Goal: Communication & Community: Answer question/provide support

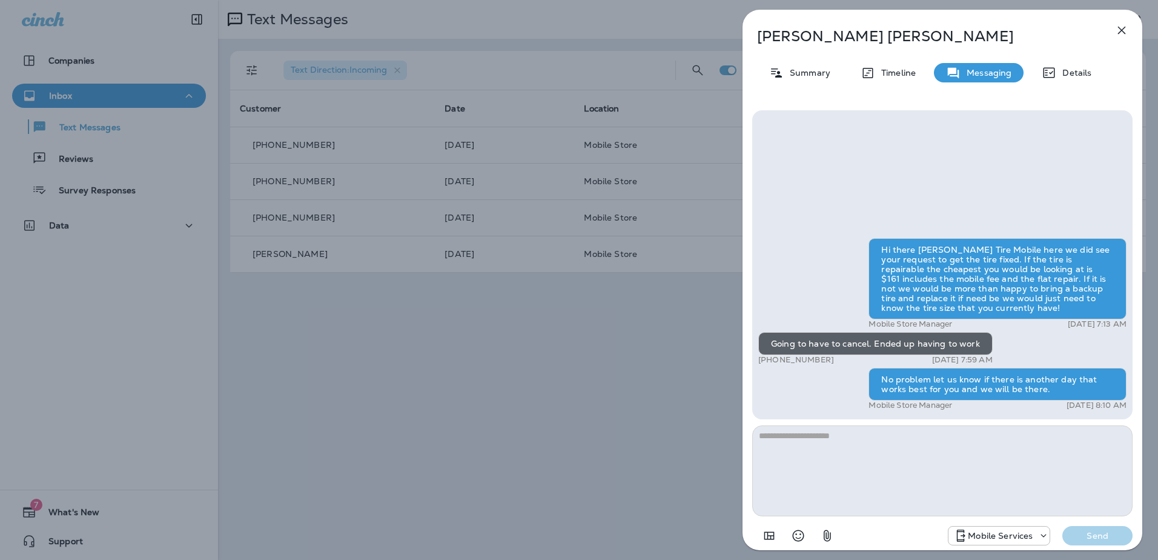
click at [1122, 30] on icon "button" at bounding box center [1122, 31] width 8 height 8
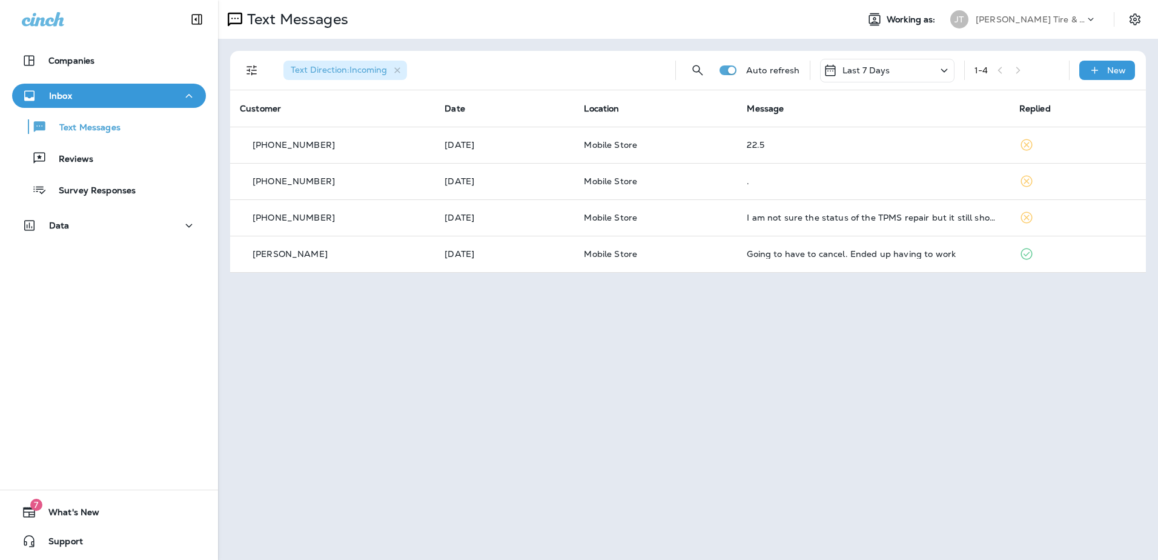
click at [50, 18] on icon at bounding box center [43, 19] width 42 height 15
click at [192, 16] on icon "Collapse Sidebar" at bounding box center [197, 20] width 10 height 10
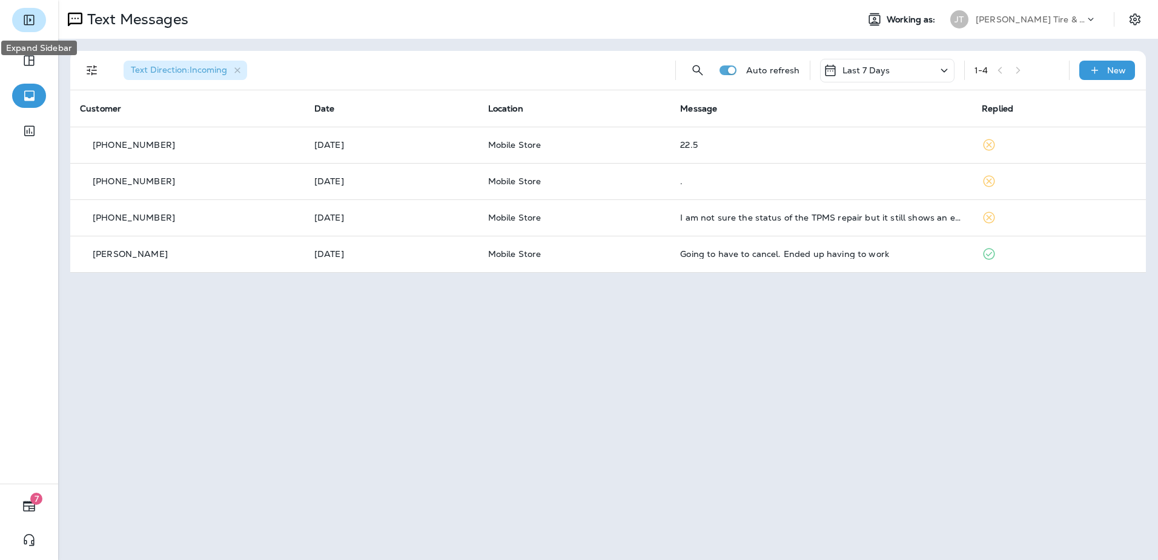
click at [30, 21] on icon "Expand Sidebar" at bounding box center [29, 20] width 10 height 10
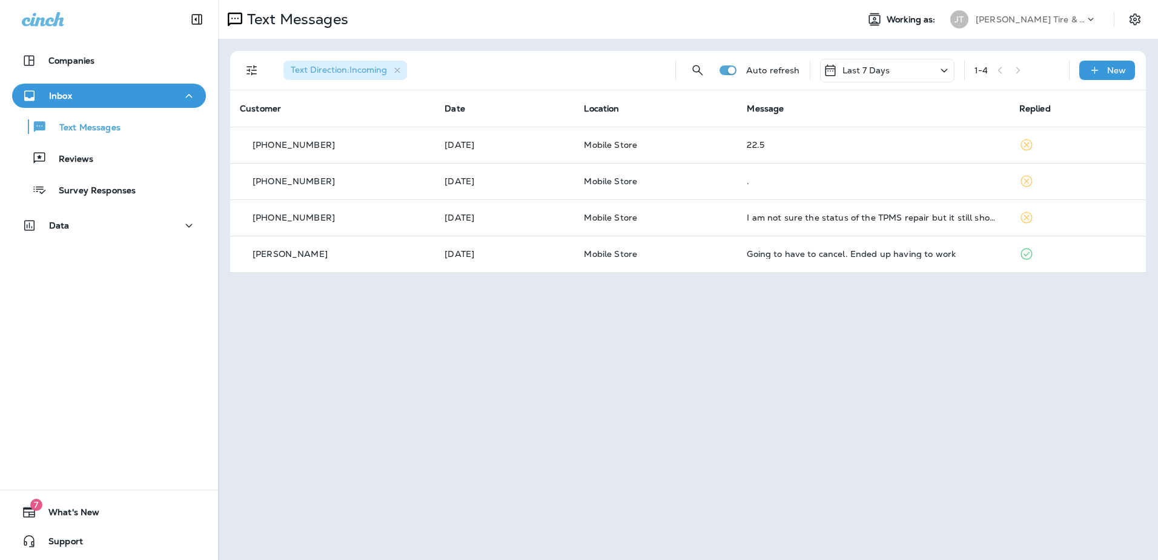
click at [778, 67] on p "Auto refresh" at bounding box center [773, 70] width 54 height 10
click at [760, 73] on p "Auto refresh" at bounding box center [773, 70] width 54 height 10
click at [1098, 100] on th "Replied" at bounding box center [1078, 108] width 136 height 36
click at [1139, 15] on icon "Settings" at bounding box center [1135, 19] width 15 height 15
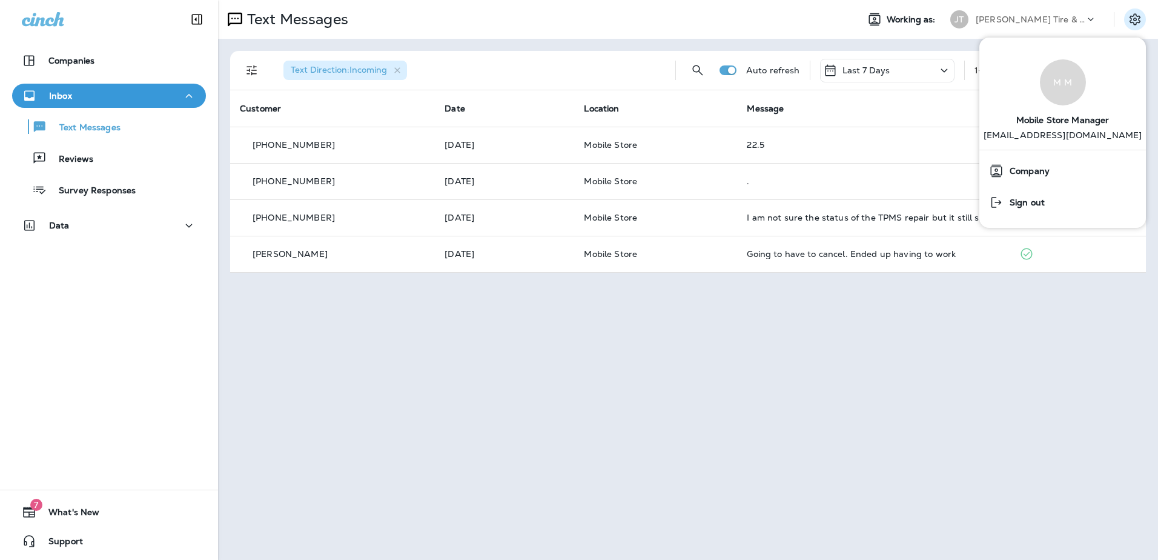
click at [981, 455] on div "Text Messages Working as: [PERSON_NAME] Tire & Auto Text Direction : Incoming A…" at bounding box center [688, 280] width 940 height 560
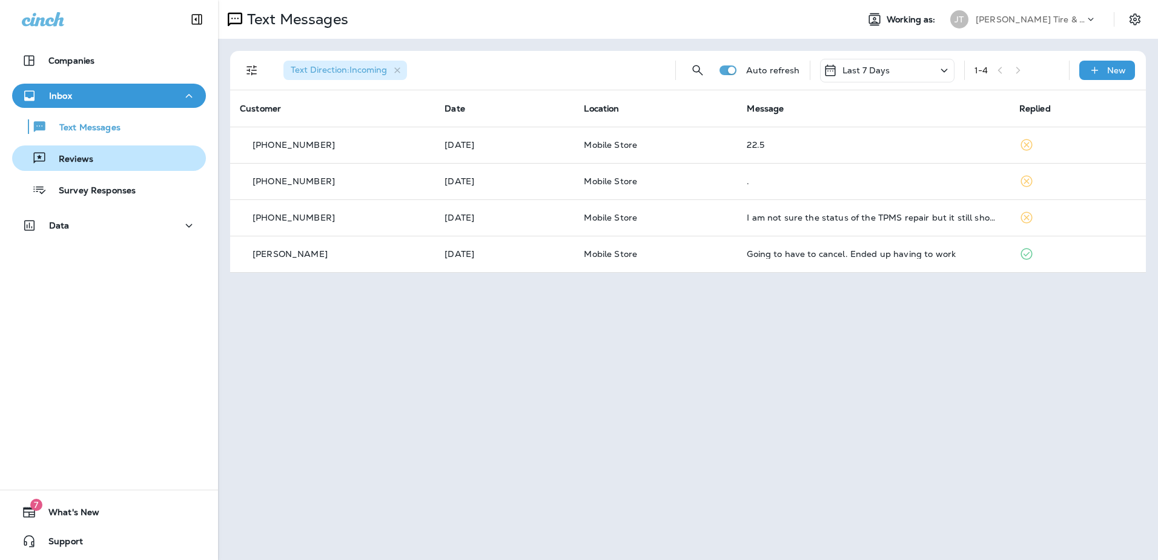
click at [100, 164] on div "Reviews" at bounding box center [109, 158] width 184 height 18
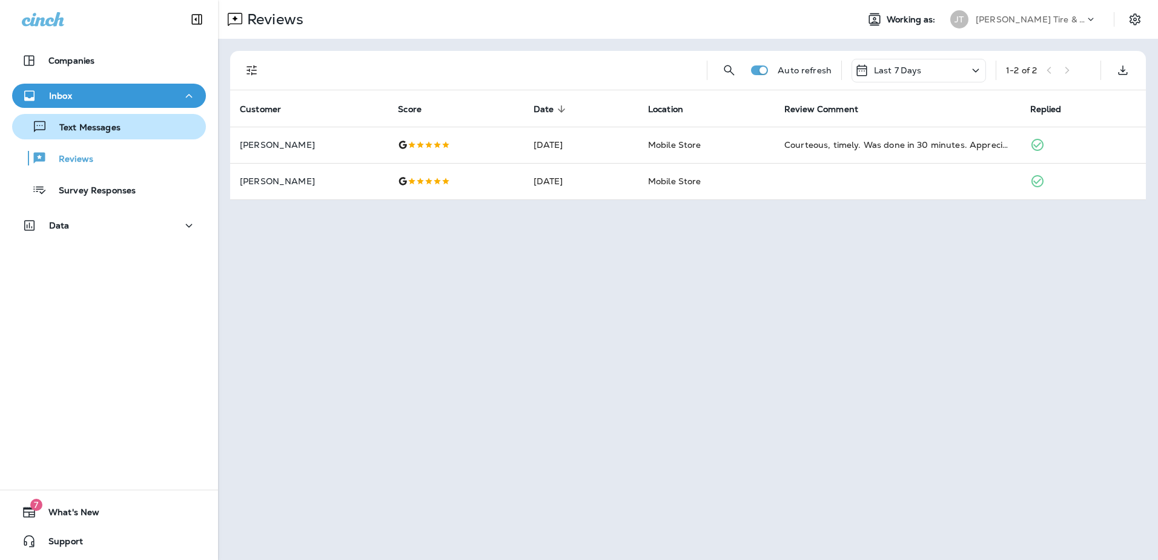
click at [96, 130] on p "Text Messages" at bounding box center [83, 128] width 73 height 12
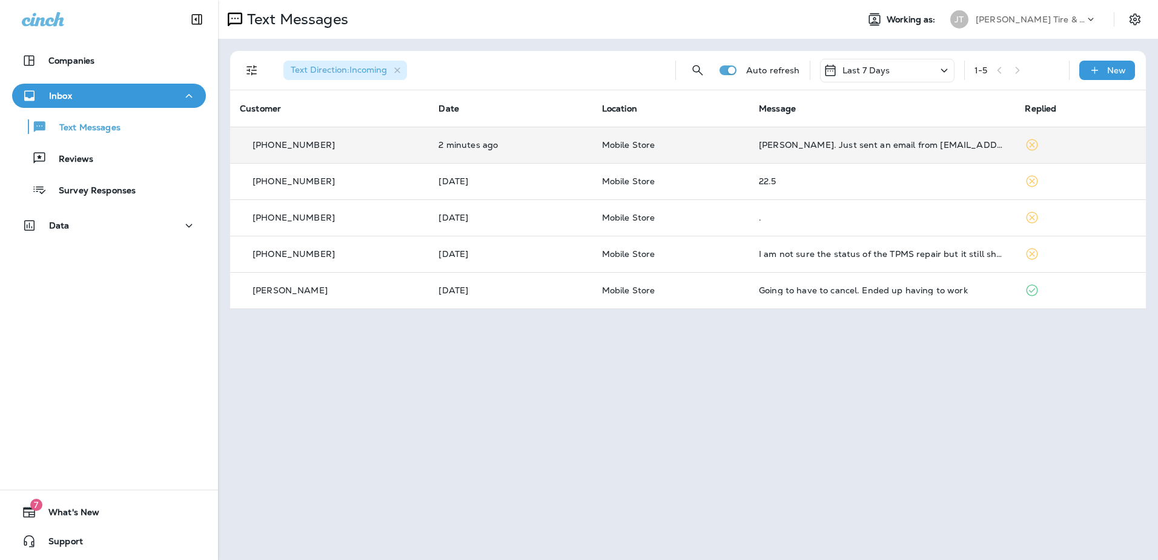
click at [784, 139] on td "[PERSON_NAME]. Just sent an email from [EMAIL_ADDRESS][DOMAIN_NAME] appreciate …" at bounding box center [882, 145] width 267 height 36
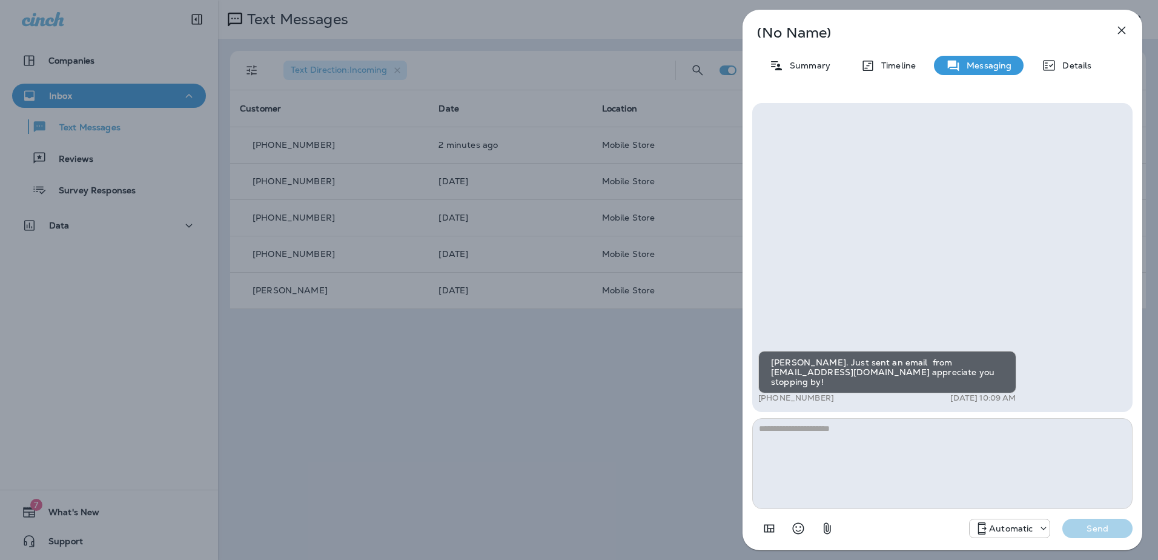
click at [874, 467] on textarea at bounding box center [942, 463] width 380 height 91
type textarea "*"
click at [1030, 435] on textarea "**********" at bounding box center [942, 463] width 380 height 91
click at [914, 446] on textarea "**********" at bounding box center [942, 463] width 380 height 91
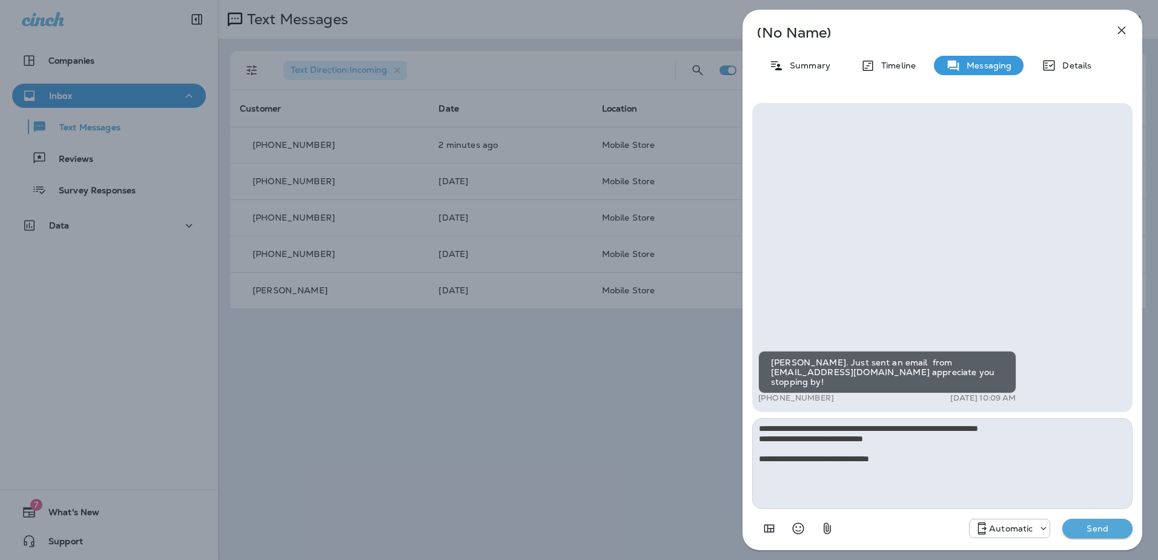
type textarea "**********"
click at [1089, 525] on p "Send" at bounding box center [1097, 528] width 51 height 11
